Goal: Task Accomplishment & Management: Manage account settings

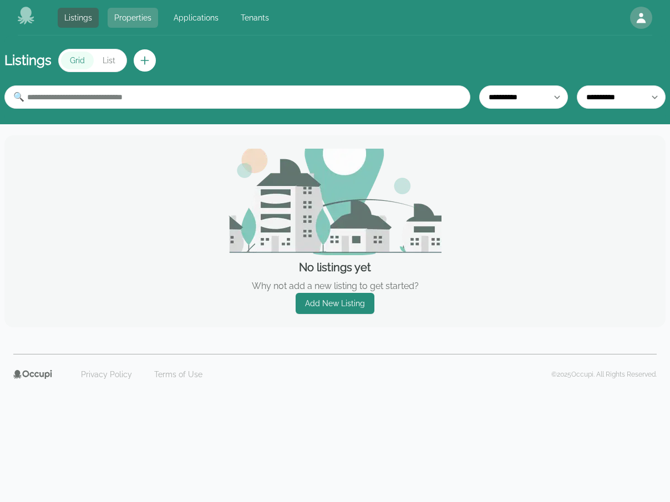
click at [121, 18] on link "Properties" at bounding box center [133, 18] width 51 height 20
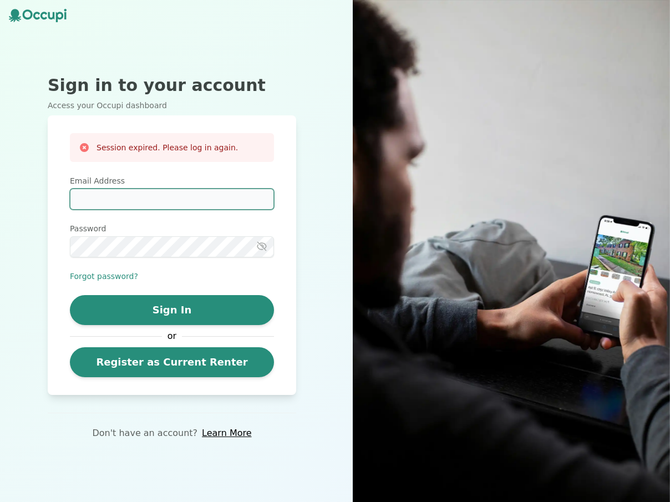
click at [226, 200] on input "Email Address" at bounding box center [172, 199] width 204 height 21
type input "**********"
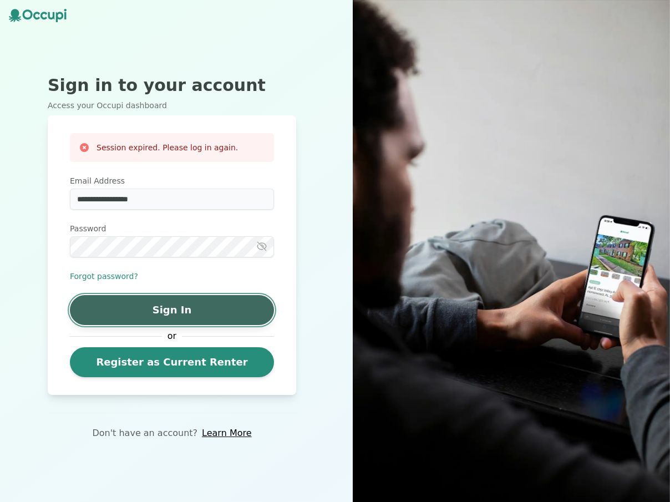
click at [195, 307] on button "Sign In" at bounding box center [172, 310] width 204 height 30
